Goal: Information Seeking & Learning: Learn about a topic

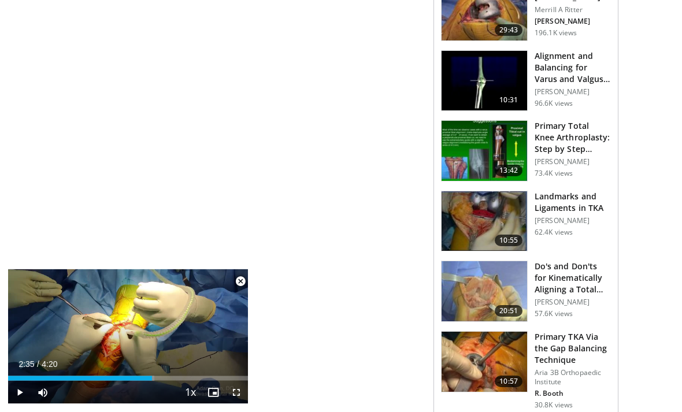
scroll to position [634, 0]
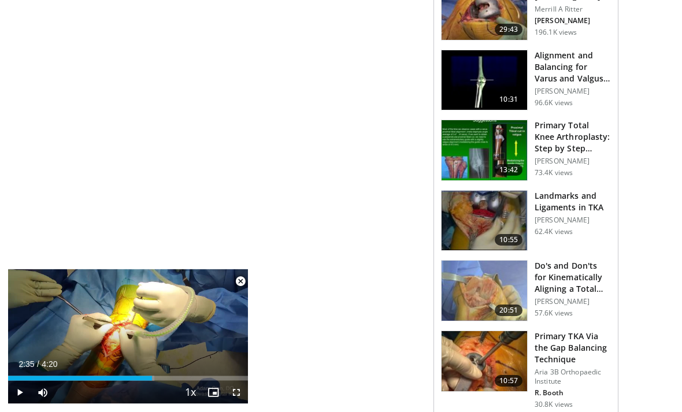
click at [576, 131] on h3 "Primary Total Knee Arthroplasty: Step by Step Surgical Technique" at bounding box center [573, 137] width 76 height 35
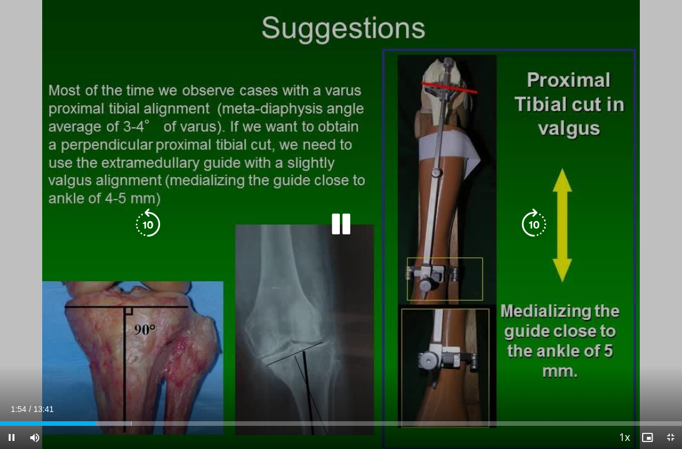
click at [528, 229] on icon "Video Player" at bounding box center [534, 224] width 32 height 32
click at [149, 218] on icon "Video Player" at bounding box center [148, 224] width 32 height 32
click at [136, 231] on icon "Video Player" at bounding box center [148, 224] width 32 height 32
click at [149, 232] on icon "Video Player" at bounding box center [148, 224] width 32 height 32
click at [145, 222] on icon "Video Player" at bounding box center [148, 224] width 32 height 32
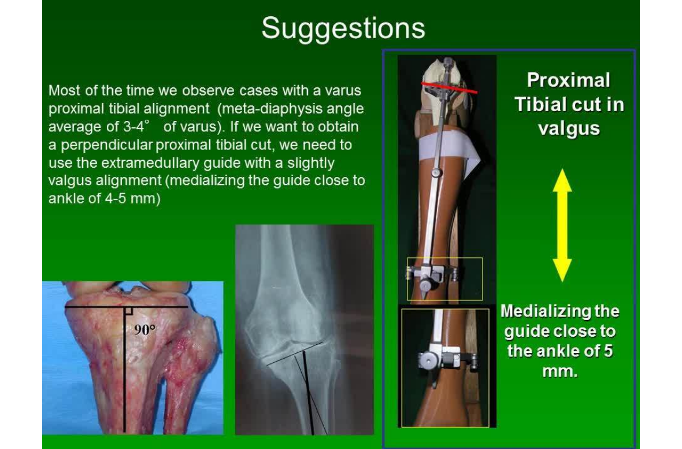
click at [606, 141] on div "40 seconds Tap to unmute" at bounding box center [341, 224] width 682 height 449
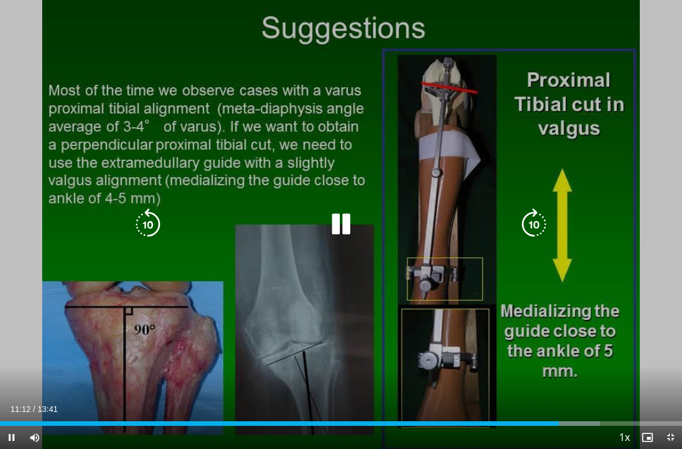
click at [137, 228] on icon "Video Player" at bounding box center [148, 224] width 32 height 32
click at [146, 221] on icon "Video Player" at bounding box center [148, 224] width 32 height 32
click at [152, 224] on icon "Video Player" at bounding box center [148, 224] width 32 height 32
click at [600, 115] on div "30 seconds Tap to unmute" at bounding box center [341, 224] width 682 height 449
click at [604, 88] on div "30 seconds Tap to unmute" at bounding box center [341, 224] width 682 height 449
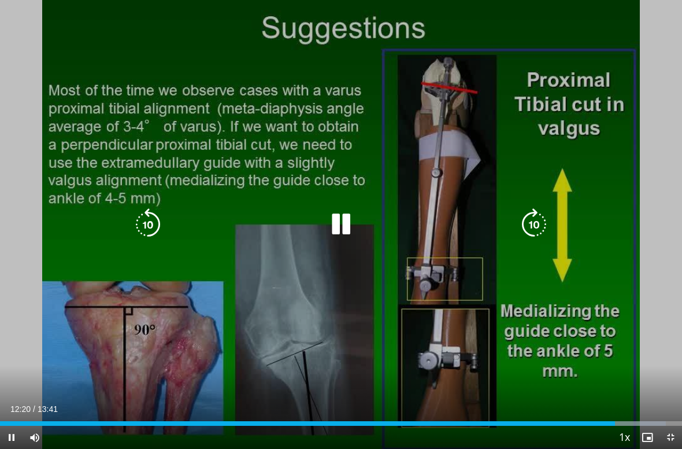
click at [539, 216] on icon "Video Player" at bounding box center [534, 224] width 32 height 32
click at [544, 223] on icon "Video Player" at bounding box center [534, 224] width 32 height 32
click at [541, 216] on icon "Video Player" at bounding box center [534, 224] width 32 height 32
click at [540, 222] on icon "Video Player" at bounding box center [534, 224] width 32 height 32
click at [536, 223] on icon "Video Player" at bounding box center [534, 224] width 32 height 32
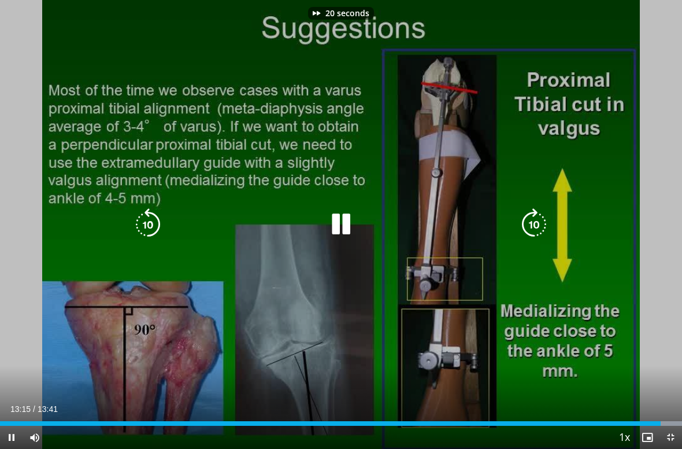
click at [535, 223] on icon "Video Player" at bounding box center [534, 224] width 32 height 32
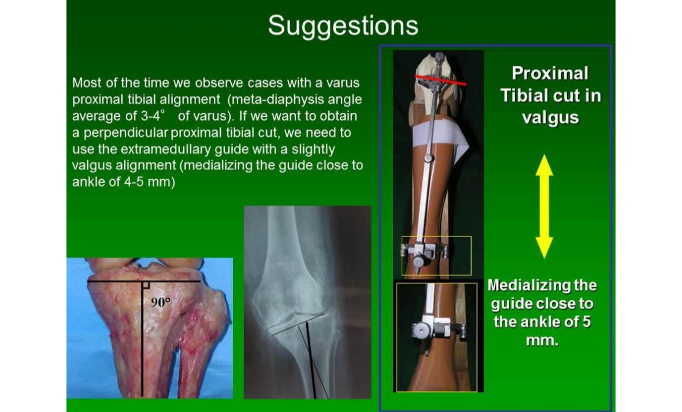
scroll to position [394, 0]
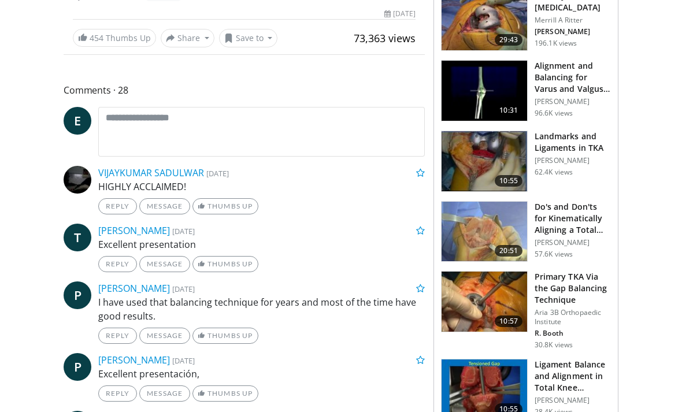
click at [574, 208] on h3 "Do's and Don'ts for Kinematically Aligning a Total Knee Arthroplasty" at bounding box center [573, 218] width 76 height 35
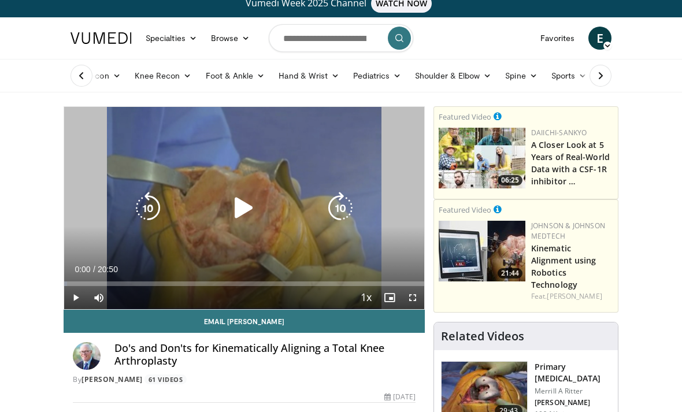
scroll to position [10, 0]
click at [244, 205] on icon "Video Player" at bounding box center [244, 208] width 32 height 32
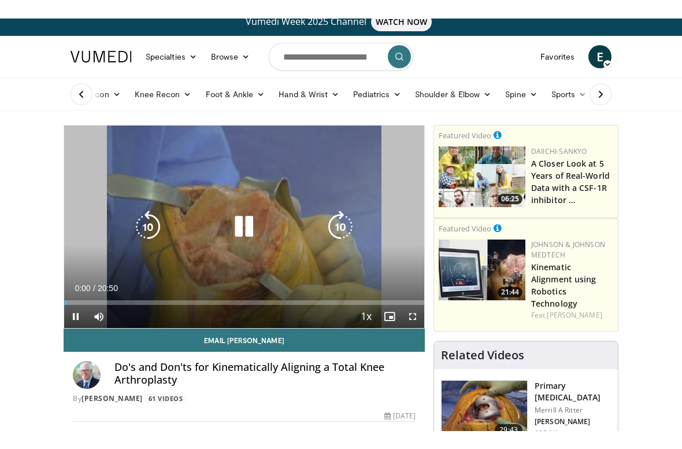
scroll to position [0, 0]
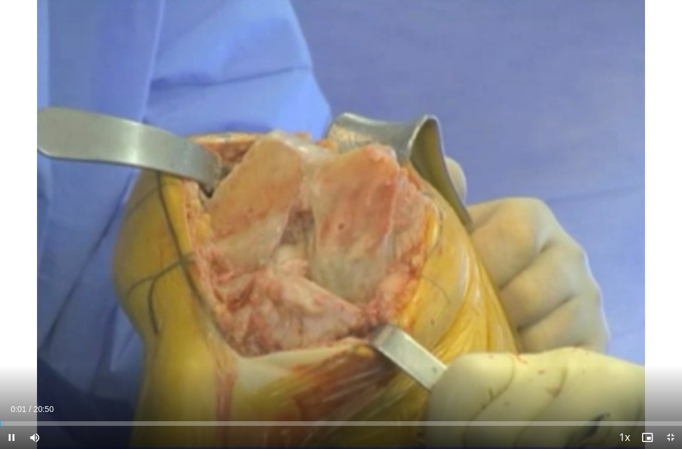
click at [411, 309] on div "10 seconds Tap to unmute" at bounding box center [341, 224] width 682 height 449
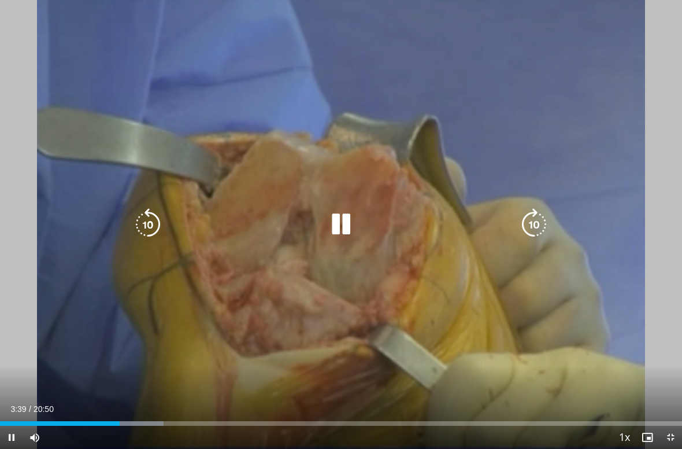
click at [331, 223] on icon "Video Player" at bounding box center [341, 224] width 32 height 32
click at [334, 228] on icon "Video Player" at bounding box center [341, 224] width 32 height 32
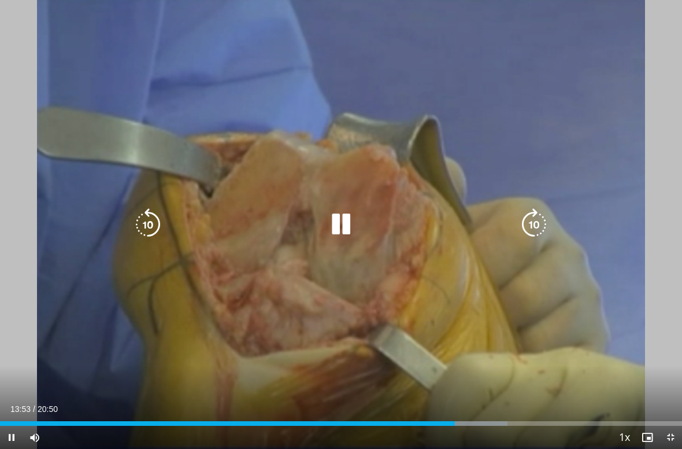
click at [147, 217] on icon "Video Player" at bounding box center [148, 224] width 32 height 32
click at [139, 222] on icon "Video Player" at bounding box center [148, 224] width 32 height 32
click at [145, 231] on icon "Video Player" at bounding box center [148, 224] width 32 height 32
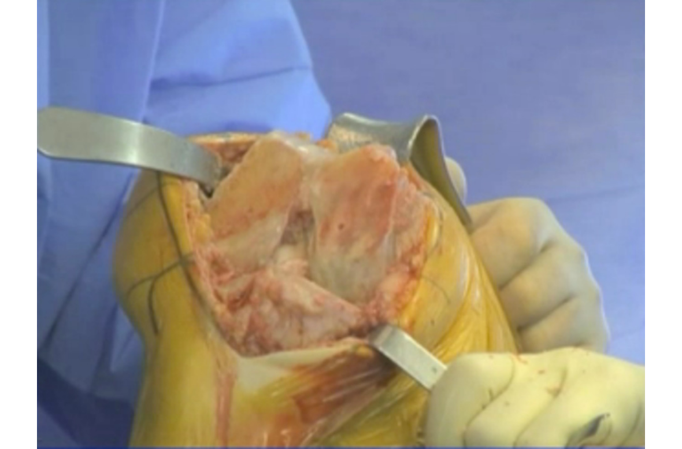
click at [151, 221] on icon "Video Player" at bounding box center [148, 224] width 32 height 32
click at [87, 206] on div "10 seconds Tap to unmute" at bounding box center [341, 224] width 682 height 449
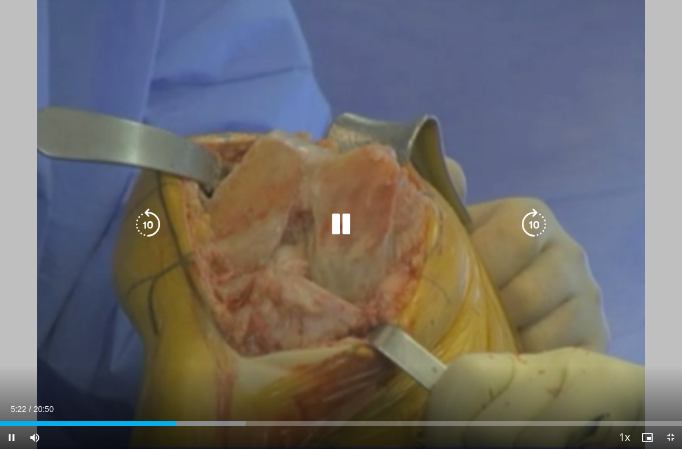
click at [151, 224] on icon "Video Player" at bounding box center [148, 224] width 32 height 32
click at [144, 219] on icon "Video Player" at bounding box center [148, 224] width 32 height 32
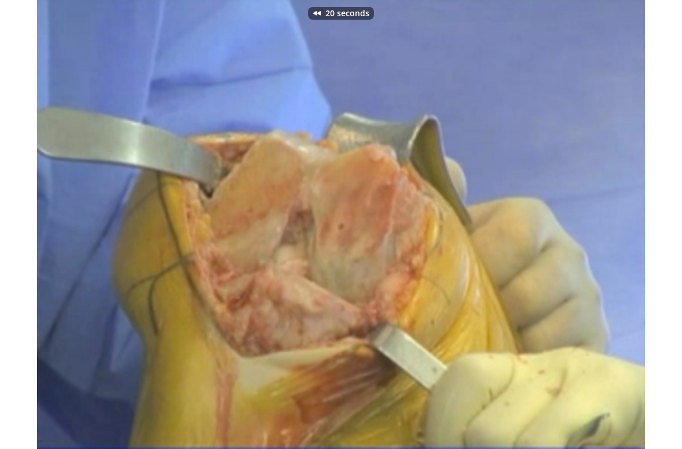
click at [53, 222] on div "20 seconds Tap to unmute" at bounding box center [341, 224] width 682 height 449
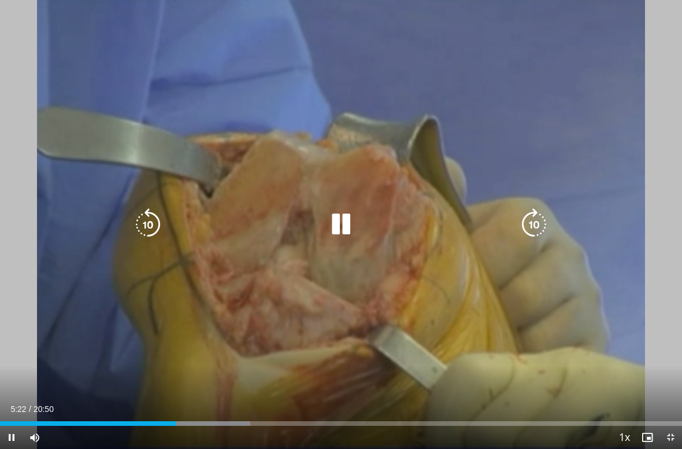
click at [149, 226] on icon "Video Player" at bounding box center [148, 224] width 32 height 32
click at [144, 224] on icon "Video Player" at bounding box center [148, 224] width 32 height 32
click at [143, 221] on icon "Video Player" at bounding box center [148, 224] width 32 height 32
click at [142, 217] on icon "Video Player" at bounding box center [148, 224] width 32 height 32
click at [632, 192] on div "40 seconds Tap to unmute" at bounding box center [341, 224] width 682 height 449
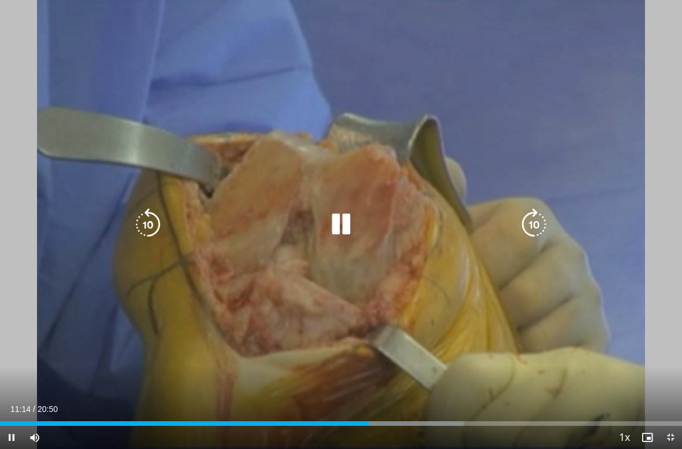
click at [532, 226] on icon "Video Player" at bounding box center [534, 224] width 32 height 32
click at [538, 225] on icon "Video Player" at bounding box center [534, 224] width 32 height 32
click at [534, 225] on icon "Video Player" at bounding box center [534, 224] width 32 height 32
click at [533, 226] on icon "Video Player" at bounding box center [534, 224] width 32 height 32
click at [534, 224] on icon "Video Player" at bounding box center [534, 224] width 32 height 32
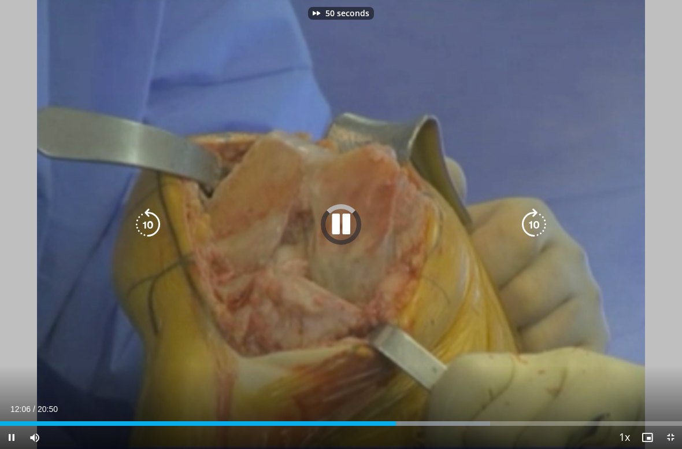
click at [540, 216] on icon "Video Player" at bounding box center [534, 224] width 32 height 32
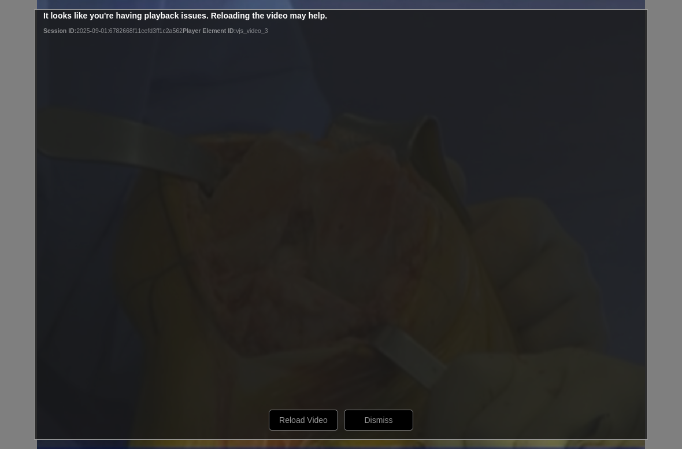
click at [480, 321] on div "60 seconds Tap to unmute" at bounding box center [341, 224] width 682 height 449
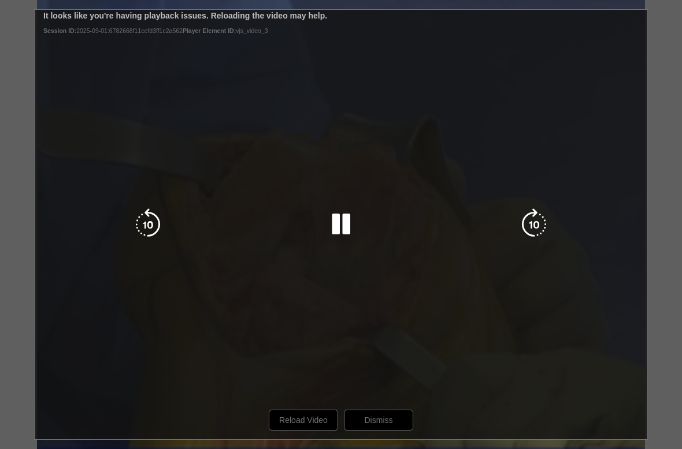
click at [382, 411] on div "60 seconds Tap to unmute" at bounding box center [341, 224] width 682 height 449
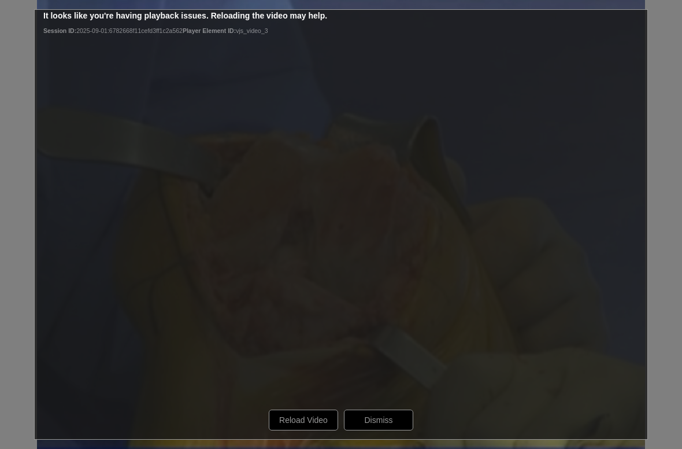
click at [386, 412] on div "60 seconds Tap to unmute" at bounding box center [341, 224] width 682 height 449
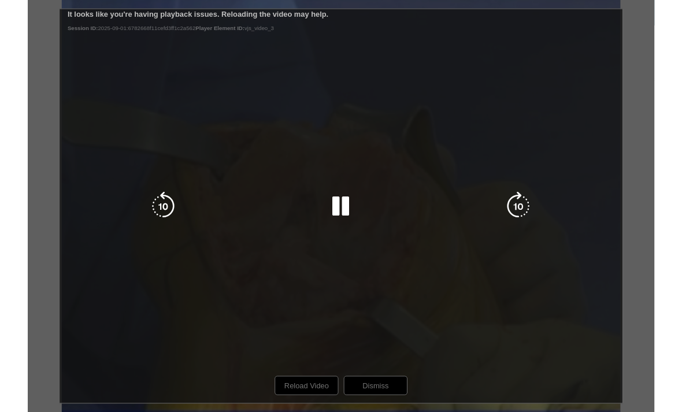
scroll to position [10, 0]
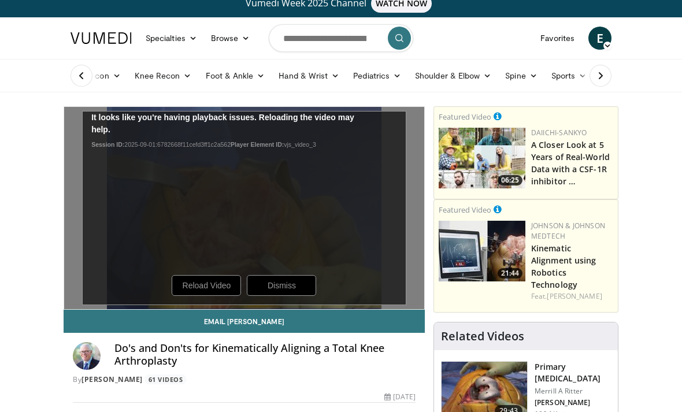
click at [228, 284] on div "60 seconds Tap to unmute" at bounding box center [244, 208] width 360 height 202
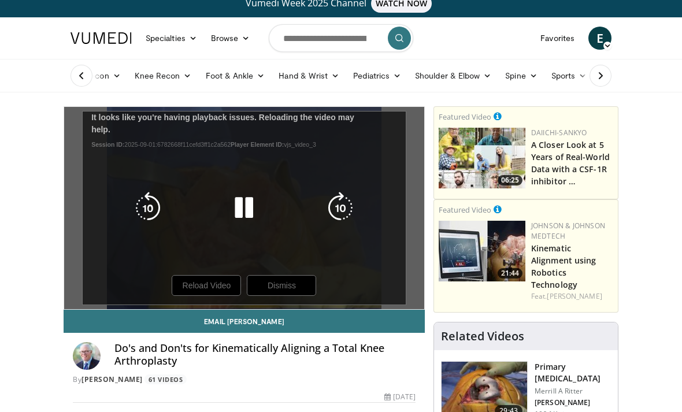
click at [243, 213] on icon "Video Player" at bounding box center [244, 208] width 32 height 32
click at [302, 287] on div "60 seconds Tap to unmute" at bounding box center [244, 208] width 360 height 202
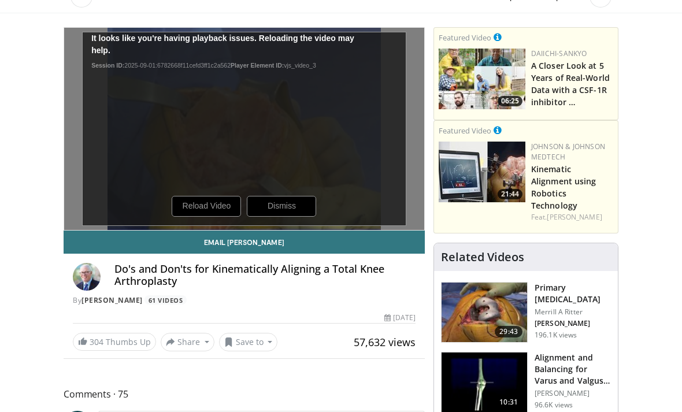
scroll to position [0, 0]
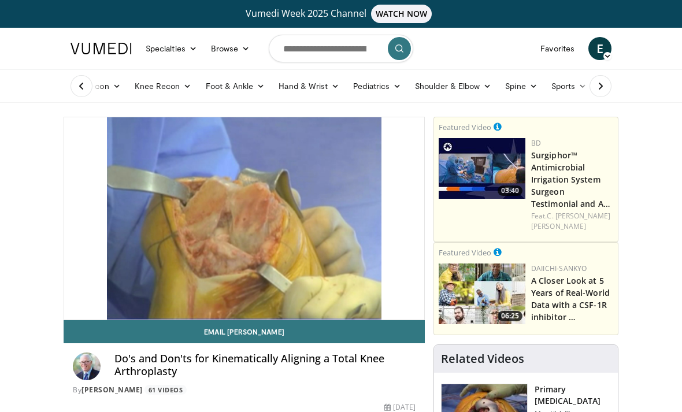
click at [152, 84] on link "Knee Recon" at bounding box center [163, 86] width 71 height 23
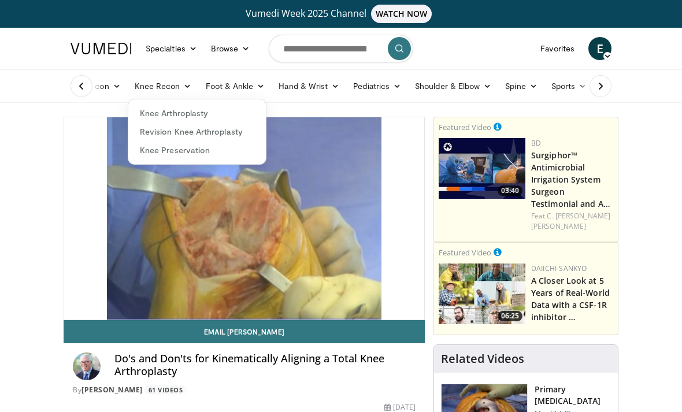
click at [158, 112] on link "Knee Arthroplasty" at bounding box center [197, 113] width 138 height 19
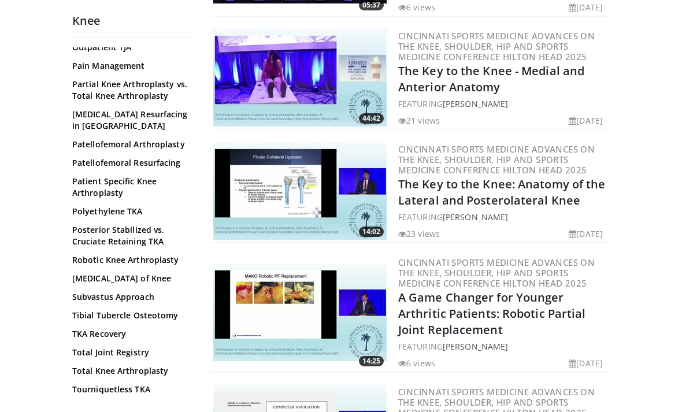
scroll to position [830, 0]
click at [147, 291] on link "Subvastus Approach" at bounding box center [130, 297] width 116 height 12
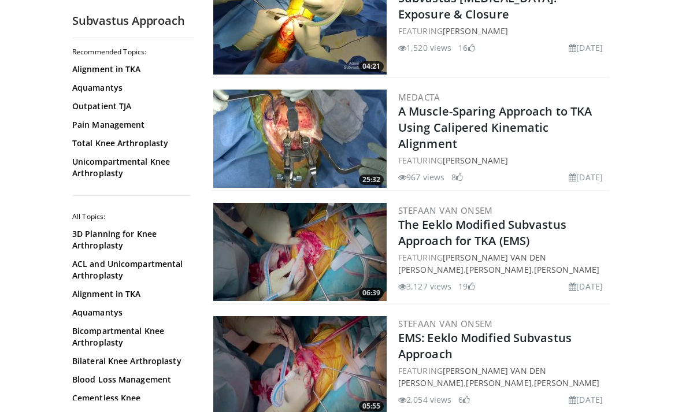
scroll to position [298, 0]
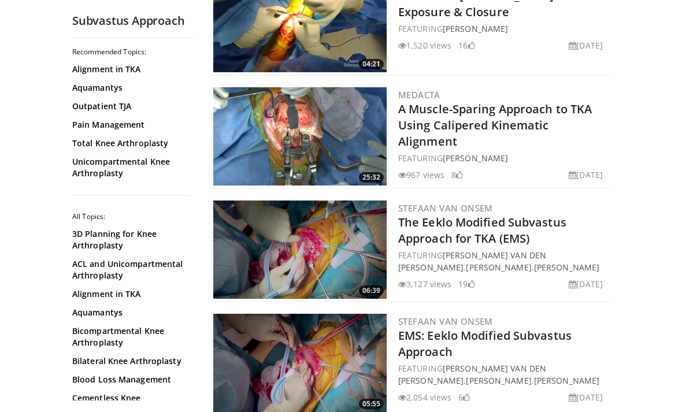
click at [575, 123] on link "A Muscle-Sparing Approach to TKA Using Calipered Kinematic Alignment" at bounding box center [495, 125] width 194 height 48
